Goal: Task Accomplishment & Management: Use online tool/utility

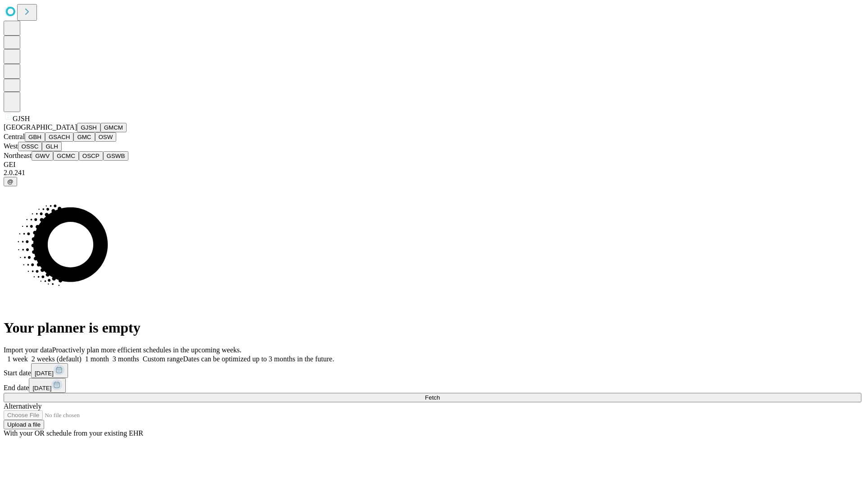
click at [77, 132] on button "GJSH" at bounding box center [88, 127] width 23 height 9
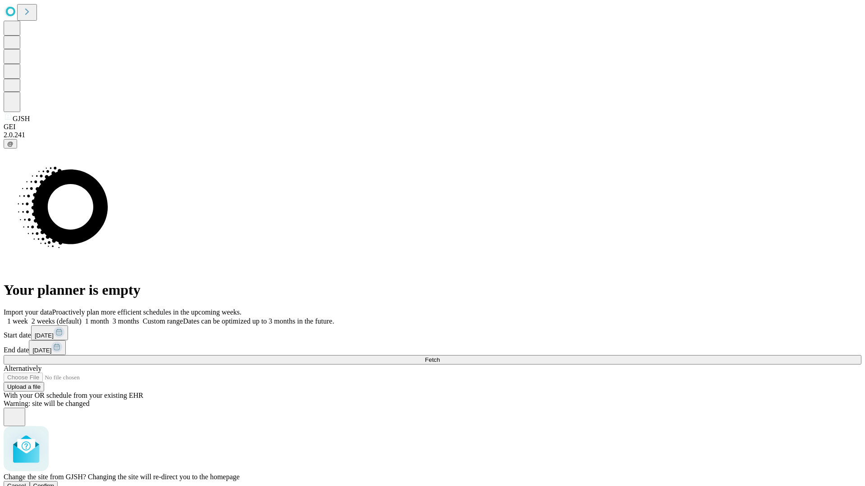
click at [54, 483] on span "Confirm" at bounding box center [43, 486] width 21 height 7
click at [109, 318] on label "1 month" at bounding box center [95, 322] width 27 height 8
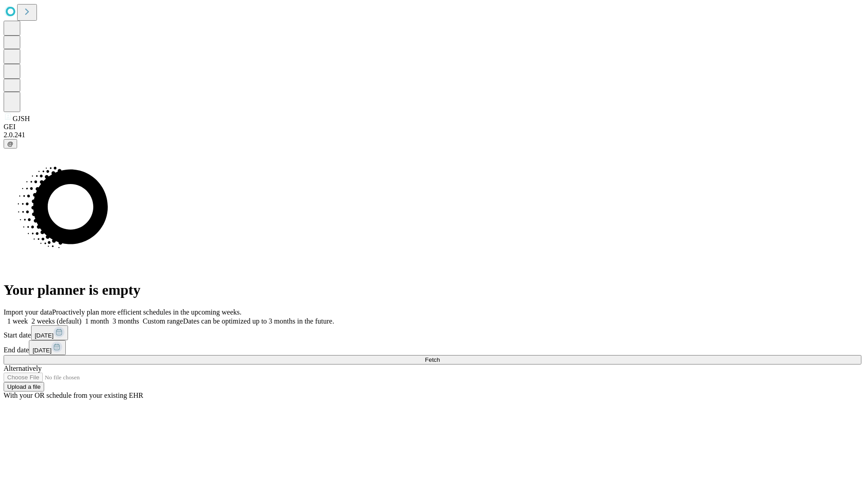
click at [440, 357] on span "Fetch" at bounding box center [432, 360] width 15 height 7
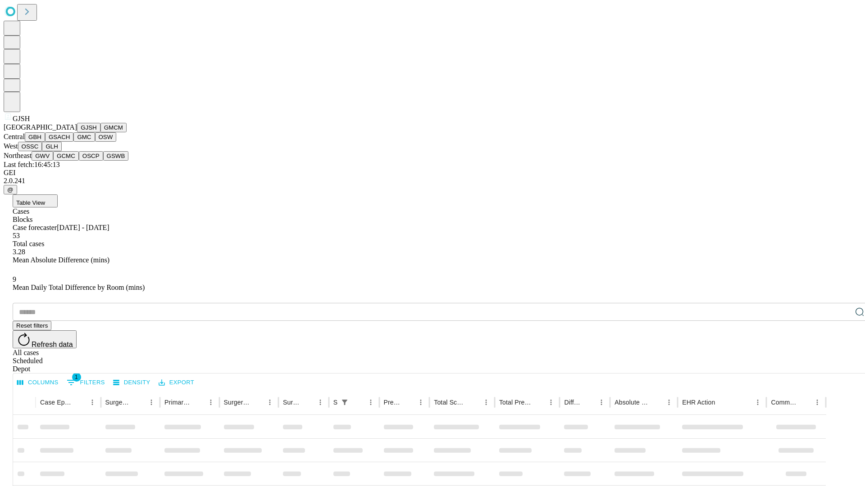
click at [100, 132] on button "GMCM" at bounding box center [113, 127] width 26 height 9
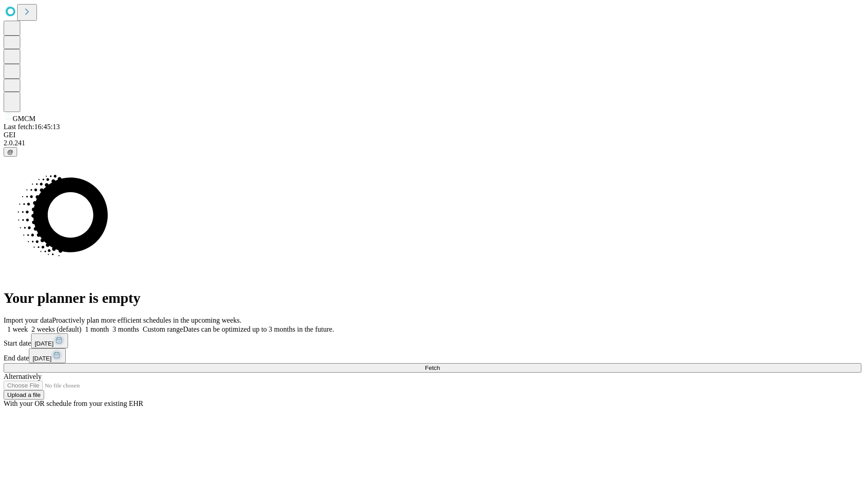
click at [109, 326] on label "1 month" at bounding box center [95, 330] width 27 height 8
click at [440, 365] on span "Fetch" at bounding box center [432, 368] width 15 height 7
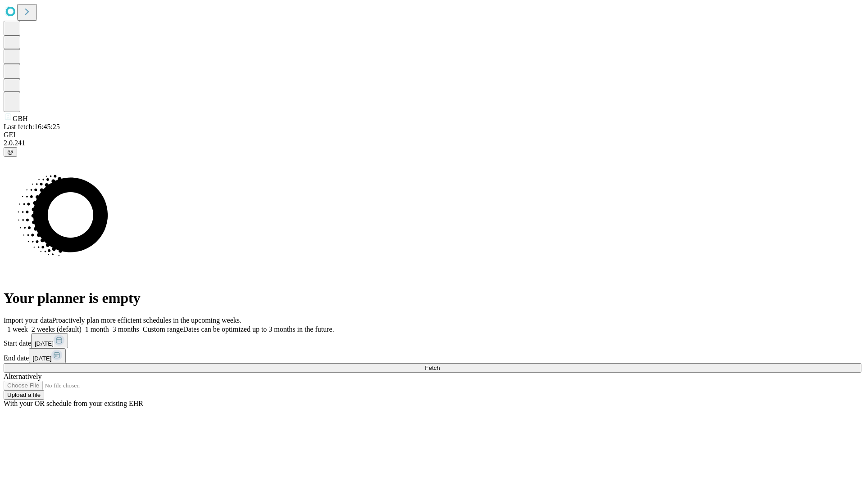
click at [109, 326] on label "1 month" at bounding box center [95, 330] width 27 height 8
click at [440, 365] on span "Fetch" at bounding box center [432, 368] width 15 height 7
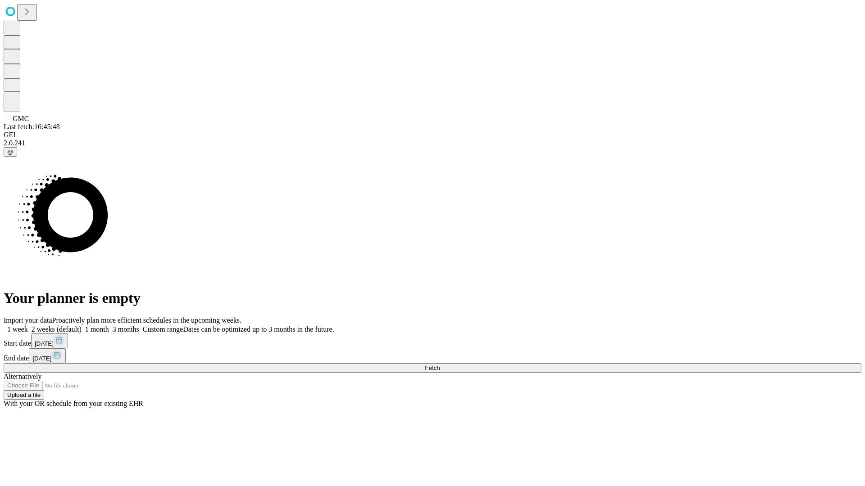
click at [109, 326] on label "1 month" at bounding box center [95, 330] width 27 height 8
click at [440, 365] on span "Fetch" at bounding box center [432, 368] width 15 height 7
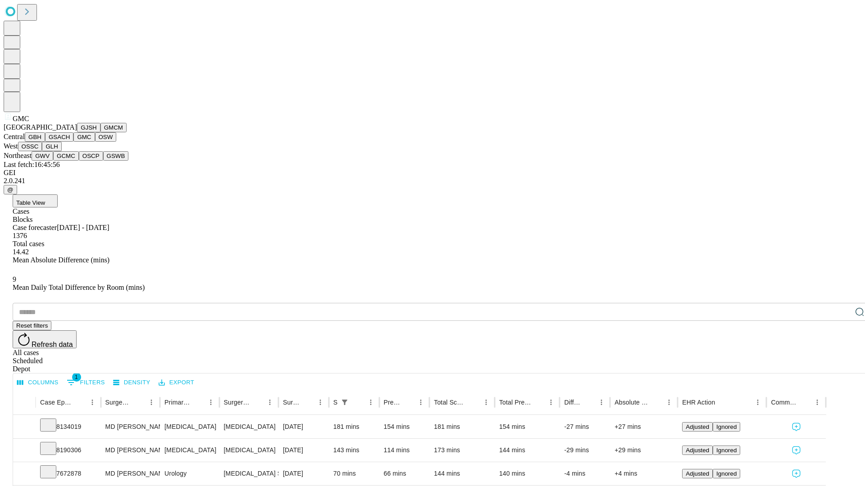
click at [95, 142] on button "OSW" at bounding box center [106, 136] width 22 height 9
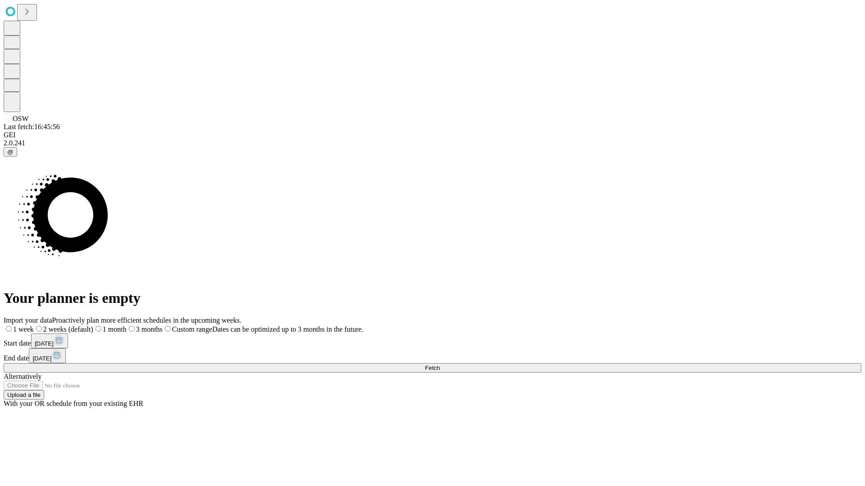
click at [127, 326] on label "1 month" at bounding box center [109, 330] width 33 height 8
click at [440, 365] on span "Fetch" at bounding box center [432, 368] width 15 height 7
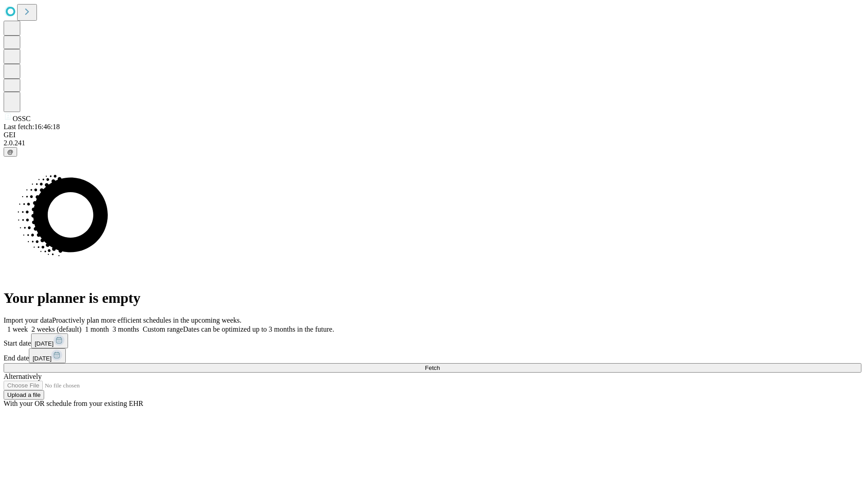
click at [440, 365] on span "Fetch" at bounding box center [432, 368] width 15 height 7
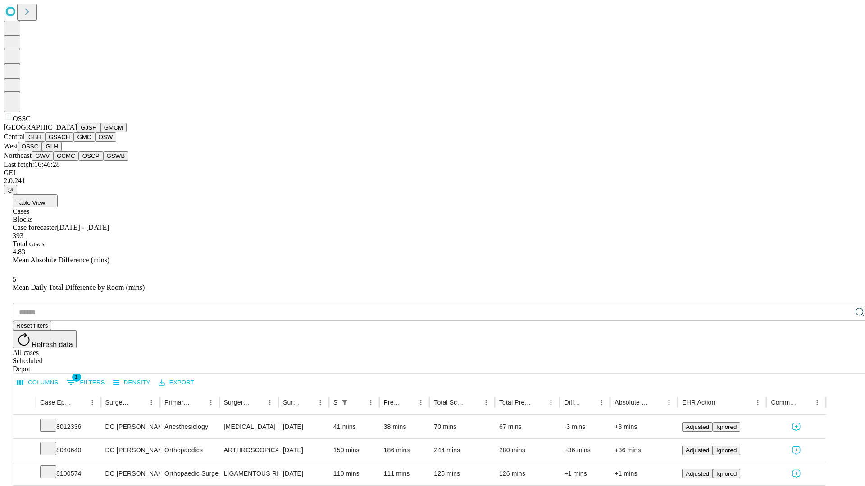
click at [61, 151] on button "GLH" at bounding box center [51, 146] width 19 height 9
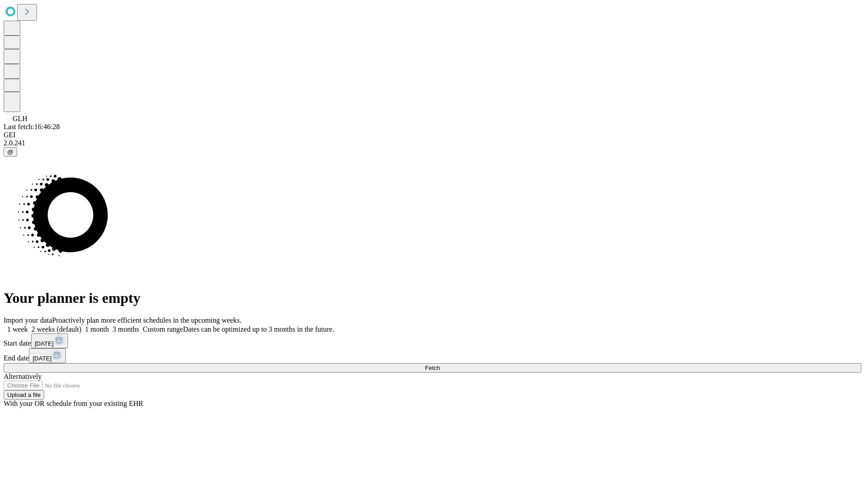
click at [440, 365] on span "Fetch" at bounding box center [432, 368] width 15 height 7
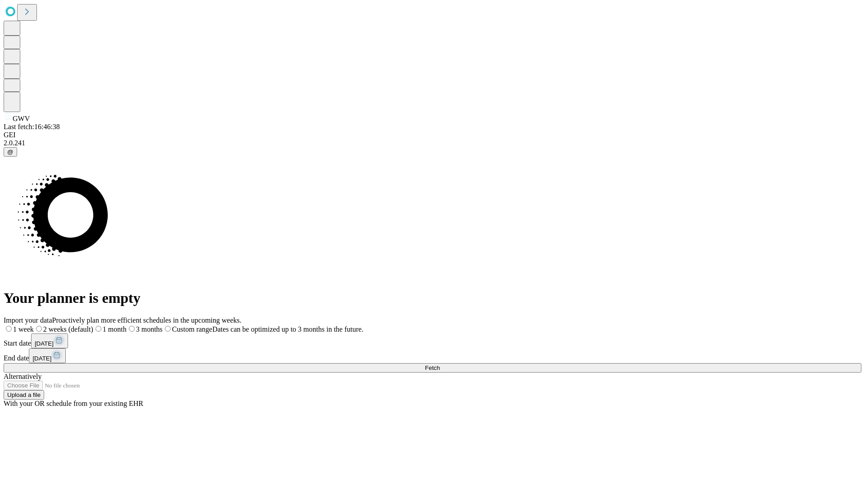
click at [127, 326] on label "1 month" at bounding box center [109, 330] width 33 height 8
click at [440, 365] on span "Fetch" at bounding box center [432, 368] width 15 height 7
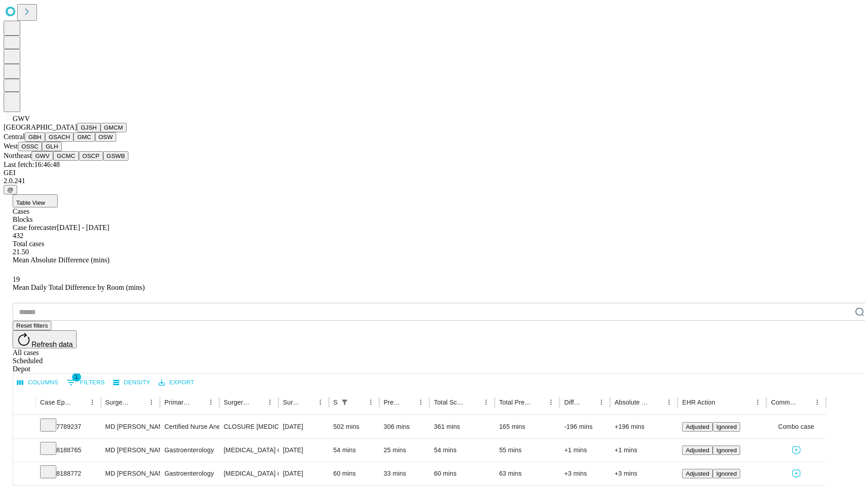
click at [70, 161] on button "GCMC" at bounding box center [66, 155] width 26 height 9
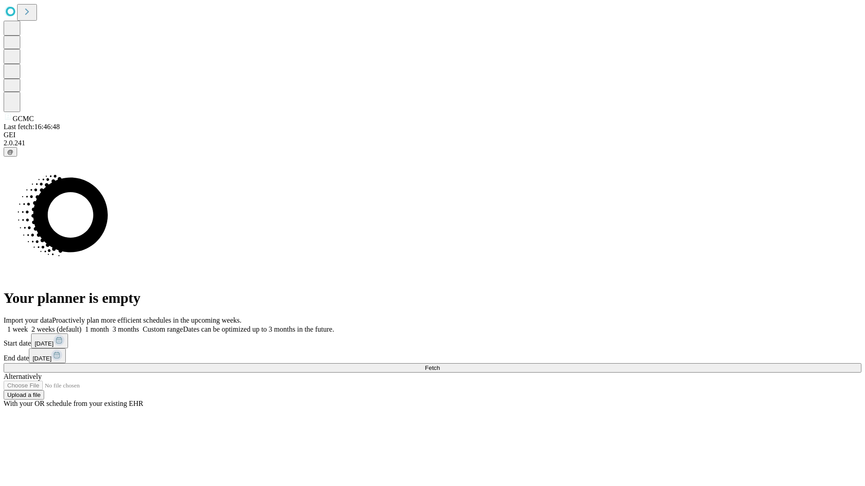
click at [109, 326] on label "1 month" at bounding box center [95, 330] width 27 height 8
click at [440, 365] on span "Fetch" at bounding box center [432, 368] width 15 height 7
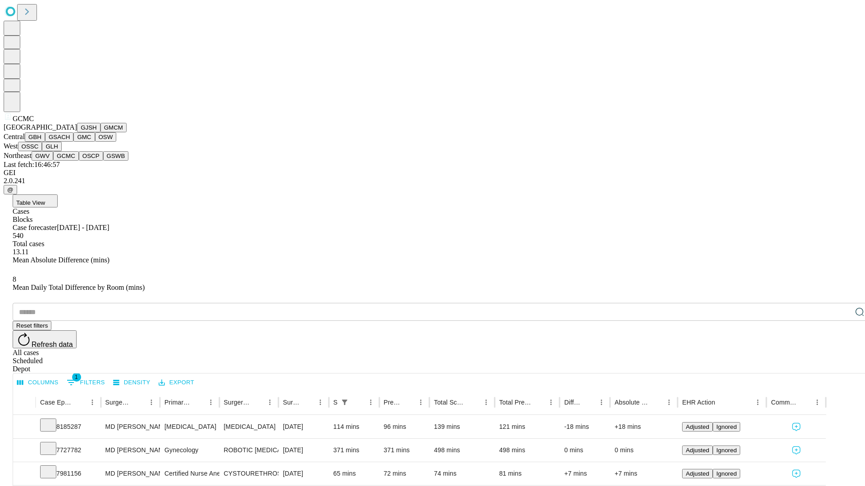
click at [79, 161] on button "OSCP" at bounding box center [91, 155] width 24 height 9
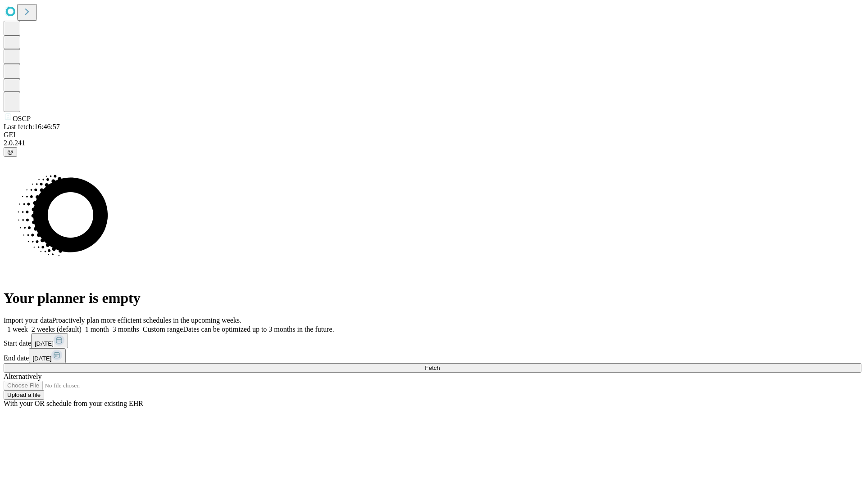
click at [109, 326] on label "1 month" at bounding box center [95, 330] width 27 height 8
click at [440, 365] on span "Fetch" at bounding box center [432, 368] width 15 height 7
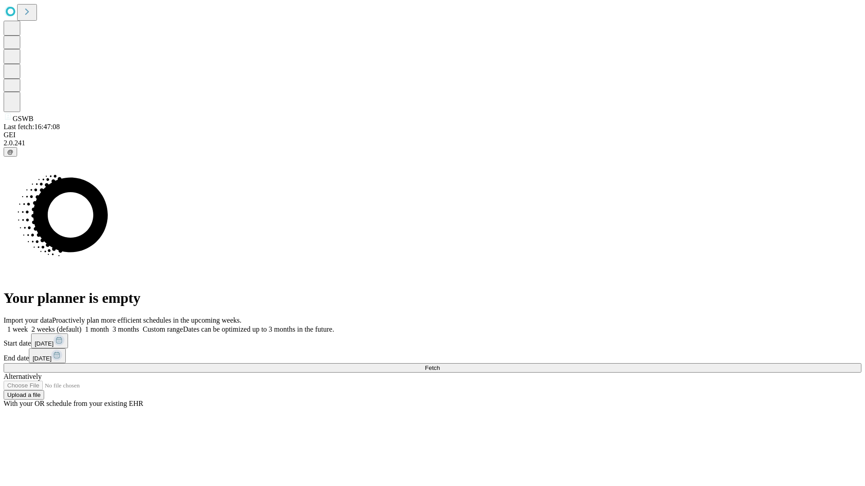
click at [109, 326] on label "1 month" at bounding box center [95, 330] width 27 height 8
click at [440, 365] on span "Fetch" at bounding box center [432, 368] width 15 height 7
